Goal: Task Accomplishment & Management: Complete application form

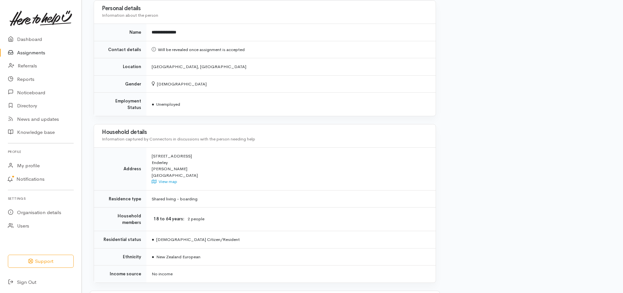
scroll to position [468, 0]
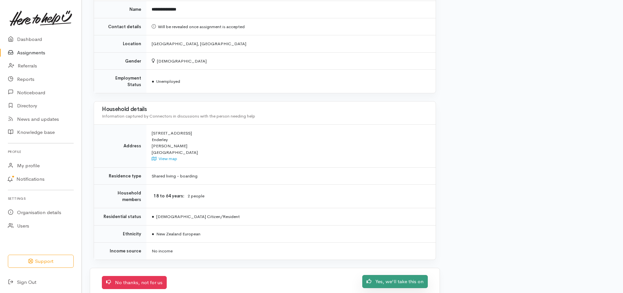
click at [403, 275] on link "Yes, we'll take this on" at bounding box center [394, 281] width 65 height 13
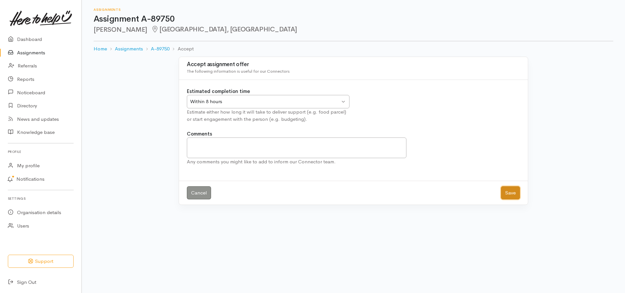
click at [506, 196] on button "Save" at bounding box center [510, 192] width 19 height 13
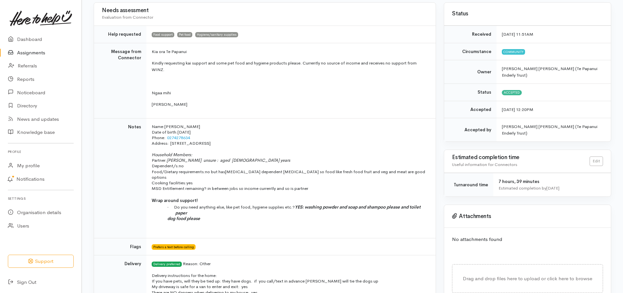
scroll to position [66, 0]
drag, startPoint x: 622, startPoint y: 62, endPoint x: 622, endPoint y: 91, distance: 29.5
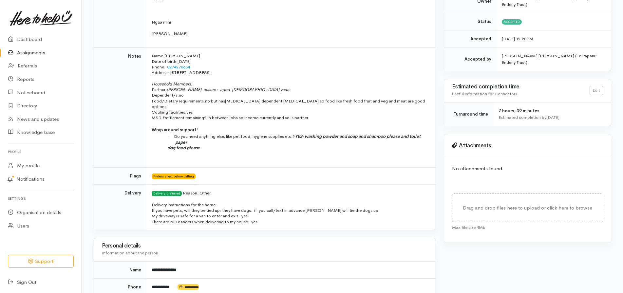
scroll to position [140, 0]
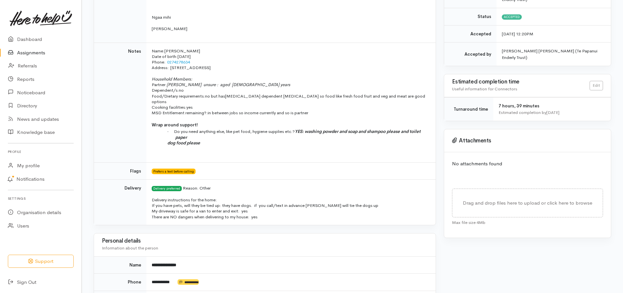
drag, startPoint x: 618, startPoint y: 143, endPoint x: 618, endPoint y: 150, distance: 7.2
click at [618, 150] on div "Needs assessment Evaluation from Connector Help requested Food support Pet food…" at bounding box center [352, 263] width 541 height 672
drag, startPoint x: 618, startPoint y: 150, endPoint x: 622, endPoint y: 162, distance: 12.5
click at [622, 162] on div "Needs assessment Evaluation from Connector Help requested Food support Pet food…" at bounding box center [352, 263] width 541 height 672
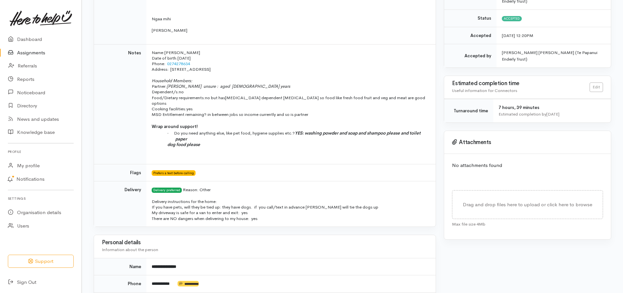
scroll to position [0, 0]
